Goal: Transaction & Acquisition: Purchase product/service

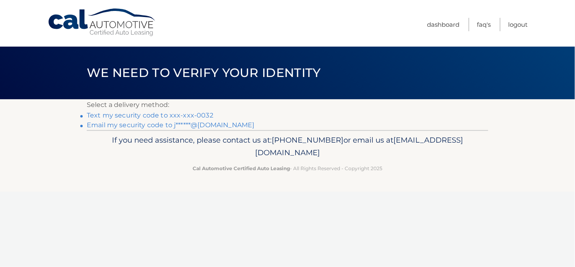
click at [139, 115] on link "Text my security code to xxx-xxx-0032" at bounding box center [150, 115] width 126 height 8
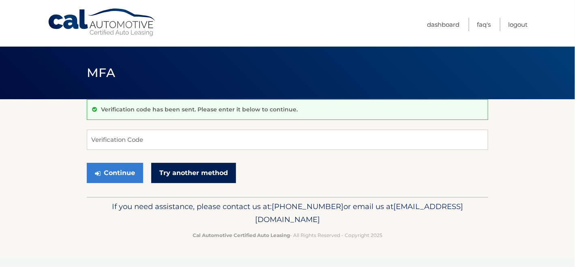
click at [202, 173] on link "Try another method" at bounding box center [193, 173] width 85 height 20
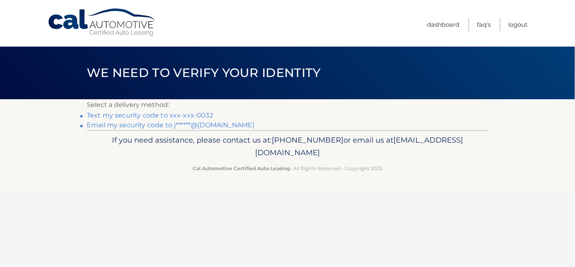
click at [144, 115] on link "Text my security code to xxx-xxx-0032" at bounding box center [150, 115] width 126 height 8
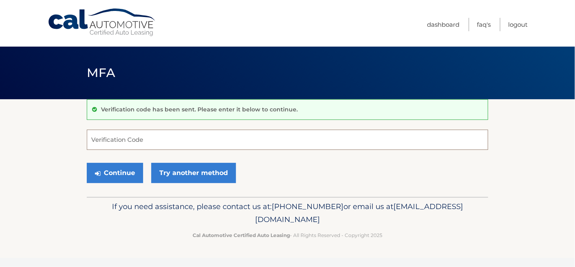
click at [122, 138] on input "Verification Code" at bounding box center [287, 140] width 401 height 20
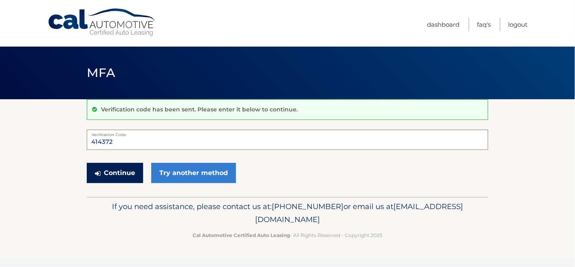
type input "414372"
click at [107, 173] on button "Continue" at bounding box center [115, 173] width 56 height 20
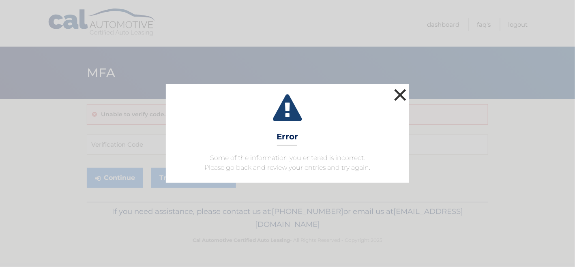
click at [403, 94] on button "×" at bounding box center [400, 95] width 16 height 16
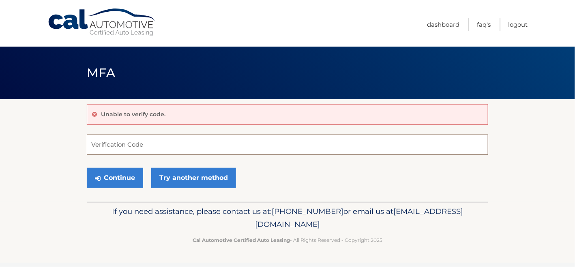
click at [134, 142] on input "Verification Code" at bounding box center [287, 145] width 401 height 20
click at [91, 142] on input "Verification Code" at bounding box center [287, 145] width 401 height 20
click at [90, 145] on input "Verification Code" at bounding box center [287, 145] width 401 height 20
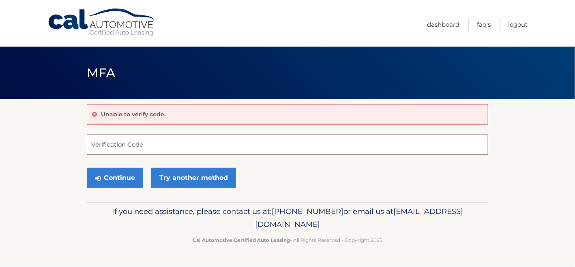
click at [90, 145] on input "Verification Code" at bounding box center [287, 145] width 401 height 20
click at [163, 176] on link "Try another method" at bounding box center [193, 178] width 85 height 20
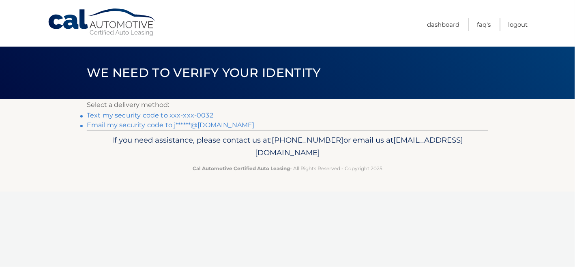
click at [123, 124] on link "Email my security code to j******@comcast.net" at bounding box center [171, 125] width 168 height 8
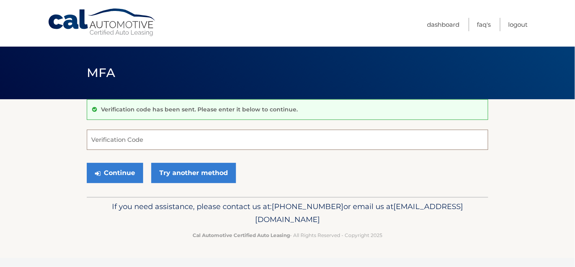
click at [94, 139] on input "Verification Code" at bounding box center [287, 140] width 401 height 20
click at [92, 138] on input "Verification Code" at bounding box center [287, 140] width 401 height 20
paste input "295146"
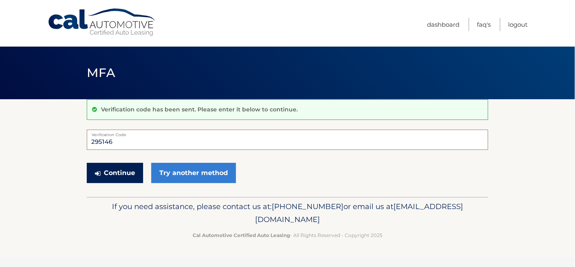
type input "295146"
click at [107, 170] on button "Continue" at bounding box center [115, 173] width 56 height 20
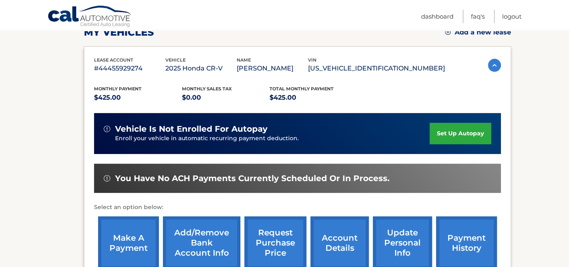
scroll to position [162, 0]
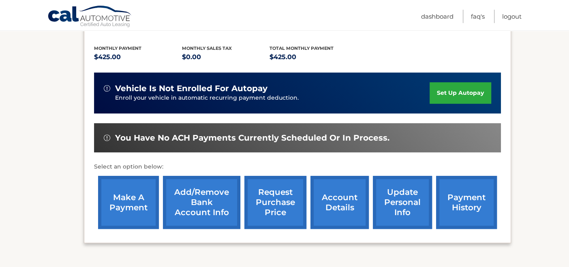
click at [124, 203] on link "make a payment" at bounding box center [128, 202] width 61 height 53
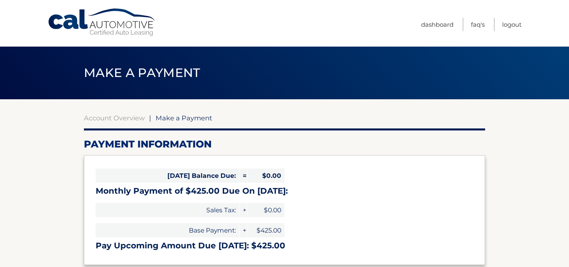
select select "MWRjNGU1NmUtNWFhMC00OTQ5LWIwMzgtMWFlNDUzMGU0NjJi"
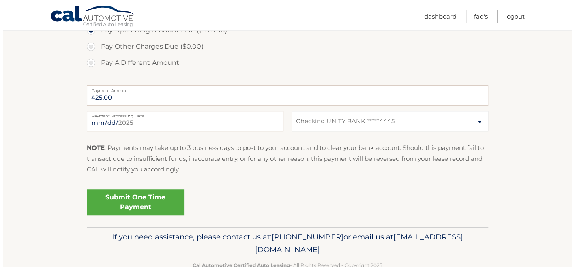
scroll to position [311, 0]
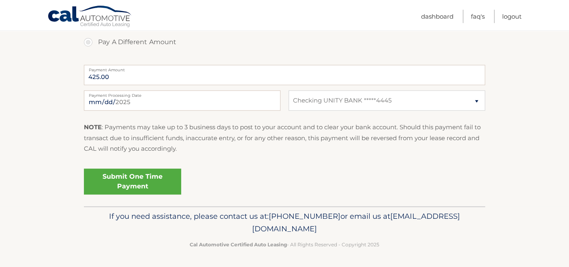
click at [118, 176] on link "Submit One Time Payment" at bounding box center [132, 182] width 97 height 26
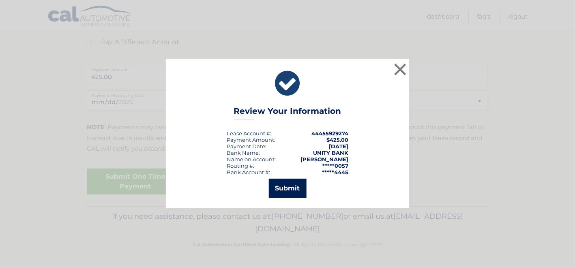
click at [283, 186] on button "Submit" at bounding box center [288, 188] width 38 height 19
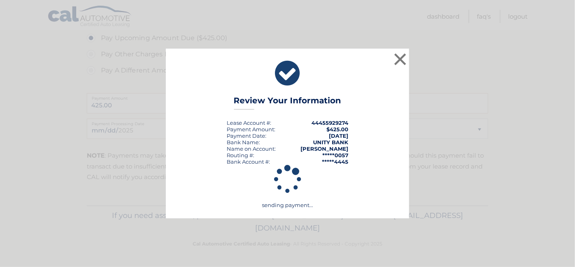
scroll to position [282, 0]
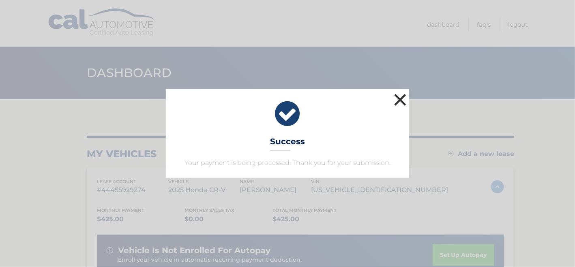
click at [400, 98] on button "×" at bounding box center [400, 100] width 16 height 16
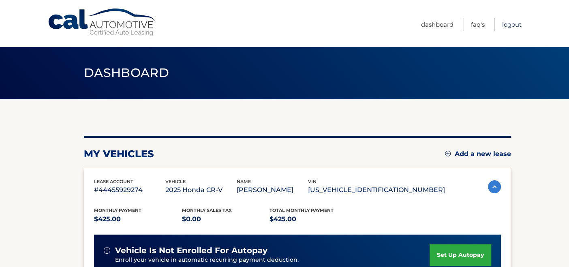
click at [512, 24] on link "Logout" at bounding box center [511, 24] width 19 height 13
